Goal: Information Seeking & Learning: Find specific page/section

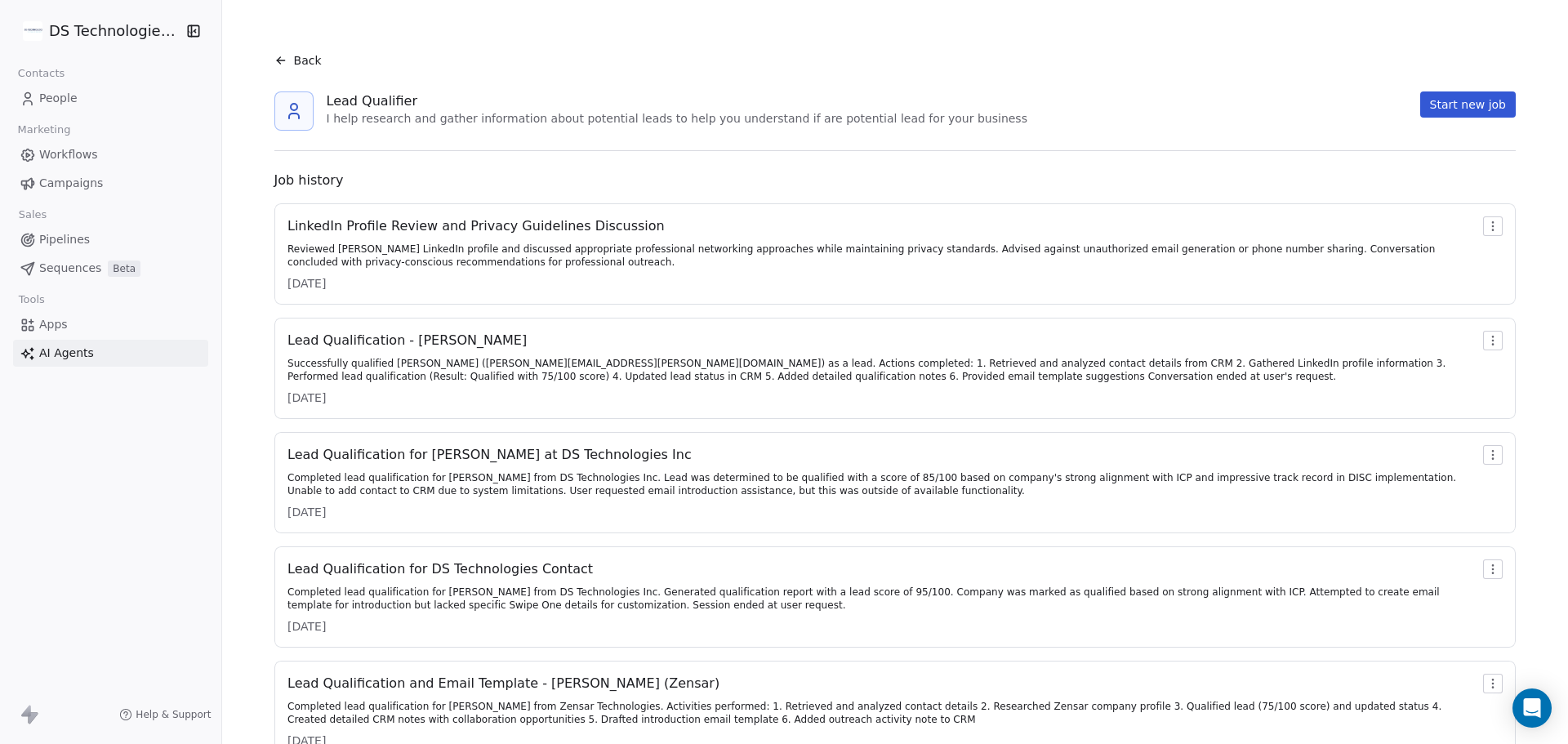
click at [154, 101] on link "People" at bounding box center [110, 98] width 195 height 27
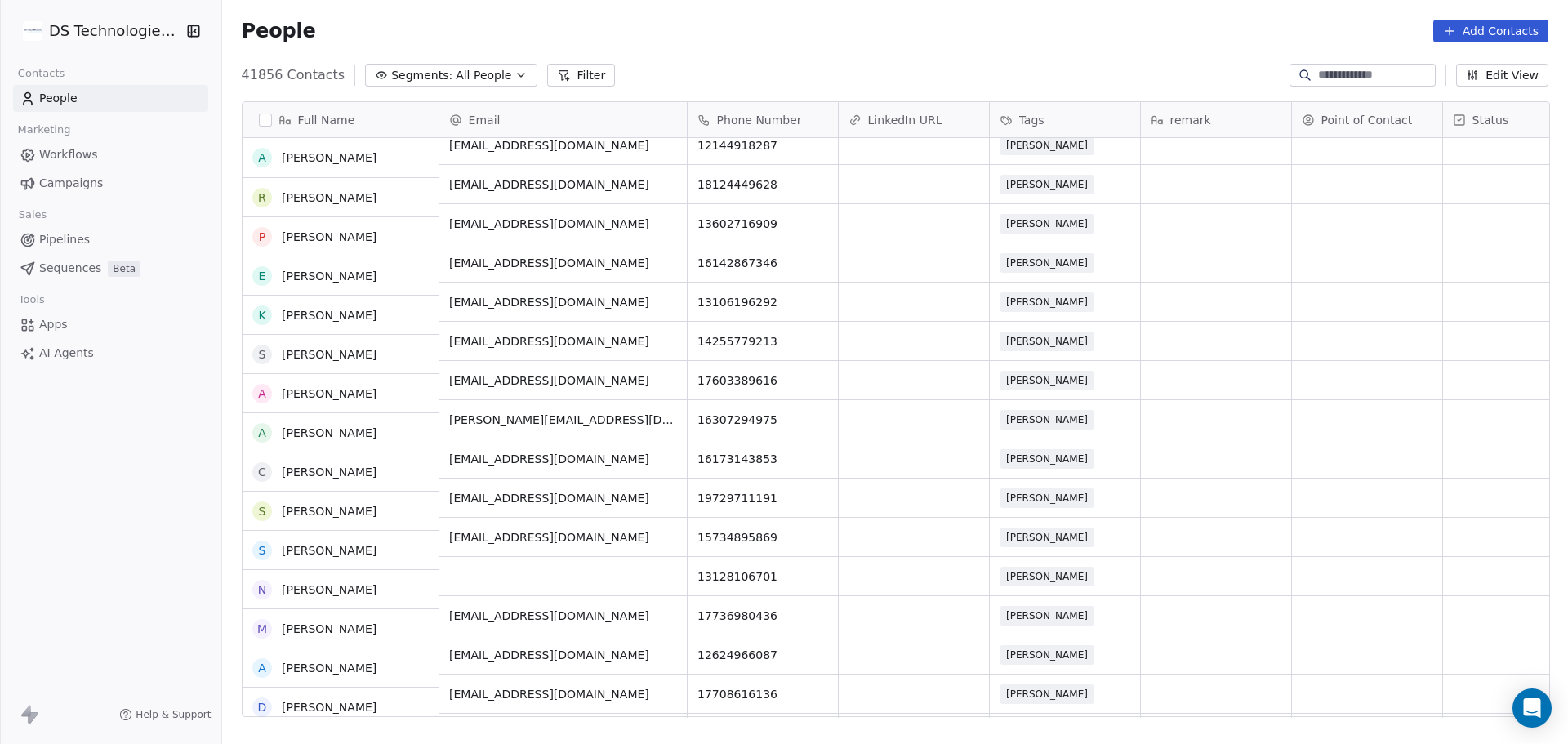
scroll to position [326, 0]
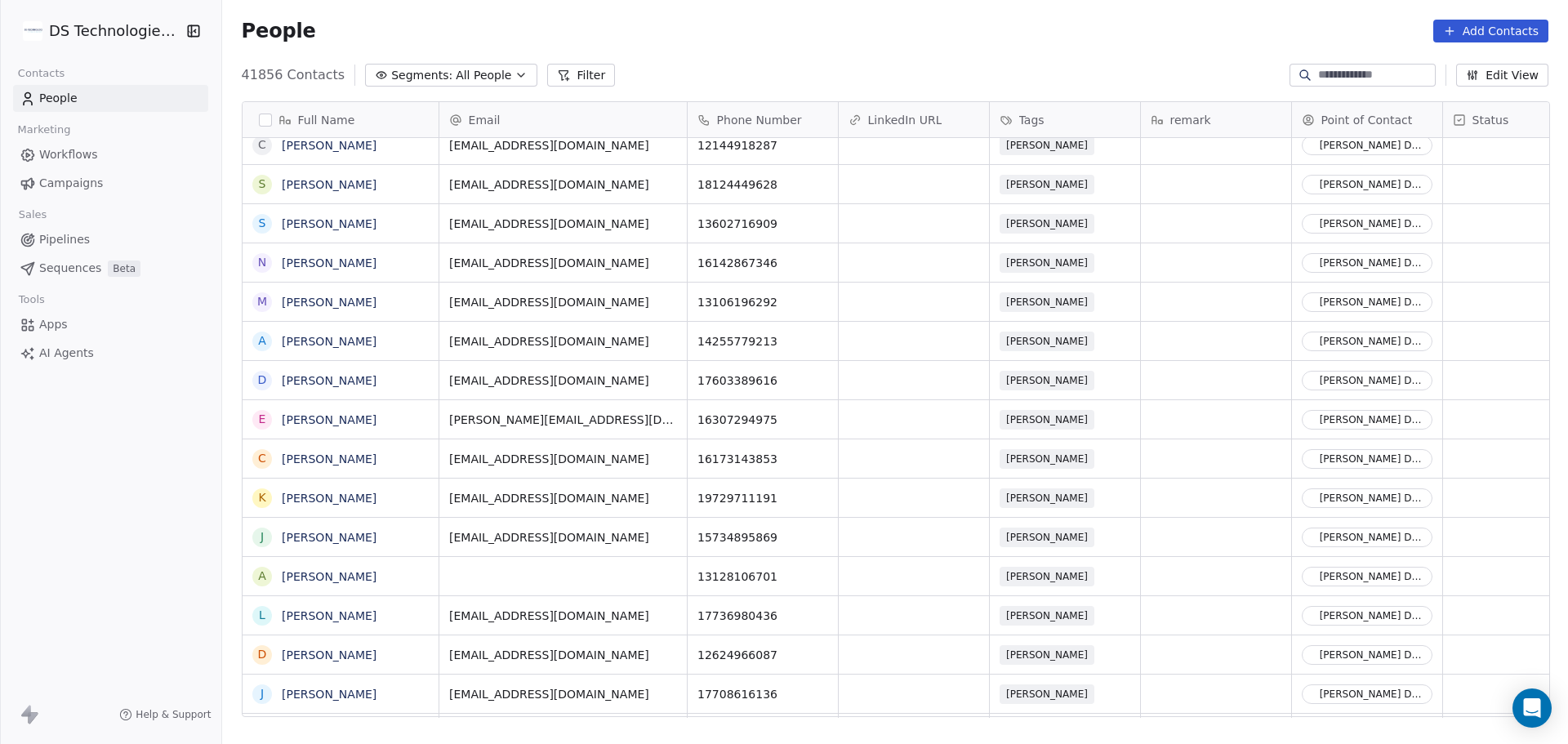
click at [1357, 116] on span "Point of Contact" at bounding box center [1367, 120] width 92 height 16
click at [846, 59] on html "DS Technologies Inc Contacts People Marketing Workflows Campaigns Sales Pipelin…" at bounding box center [784, 372] width 1568 height 744
click at [551, 63] on button "Filter" at bounding box center [581, 74] width 68 height 23
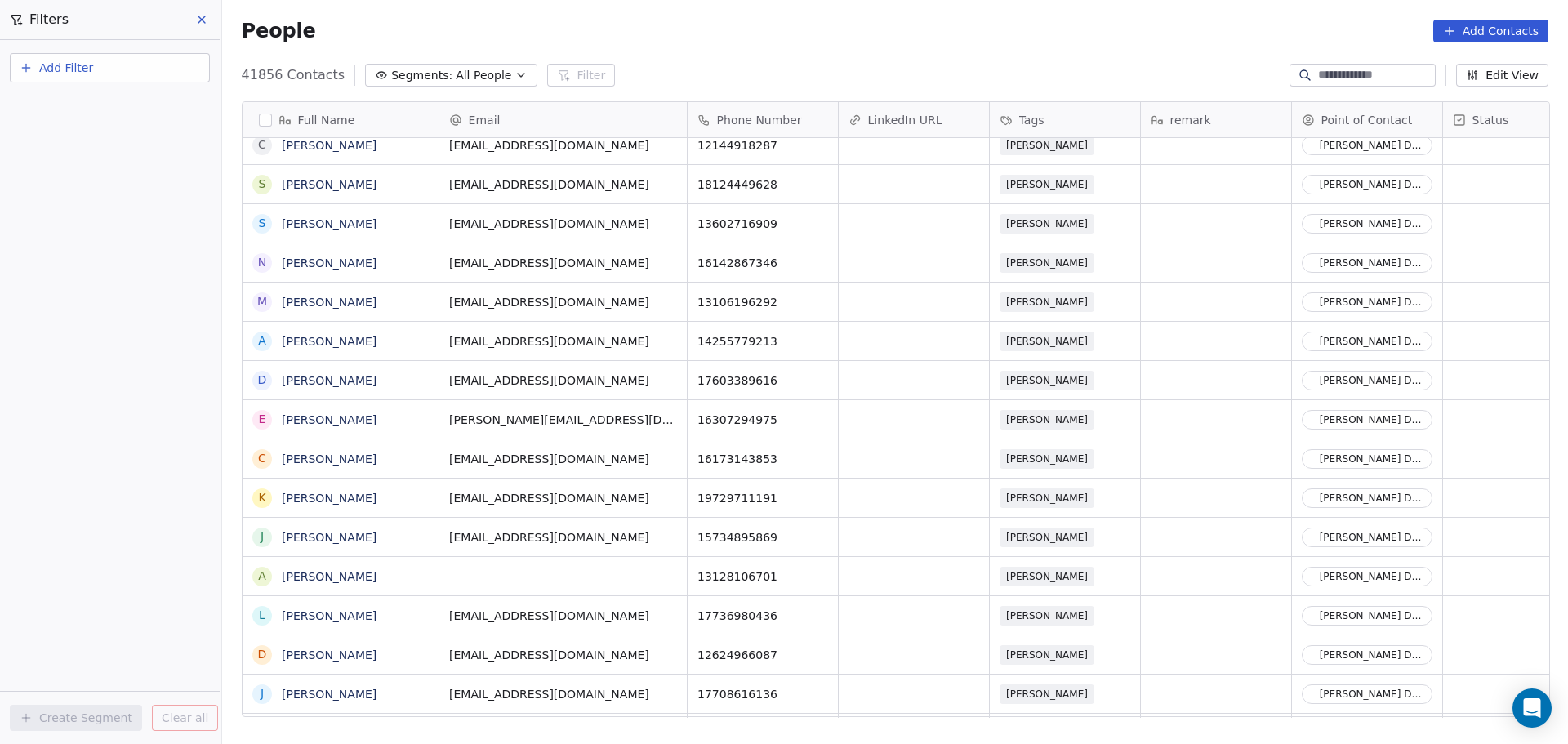
click at [143, 60] on button "Add Filter" at bounding box center [110, 68] width 200 height 29
click at [104, 104] on span "Contact properties" at bounding box center [80, 106] width 106 height 17
type input "**"
click at [47, 159] on span "Point of Contact" at bounding box center [72, 165] width 92 height 16
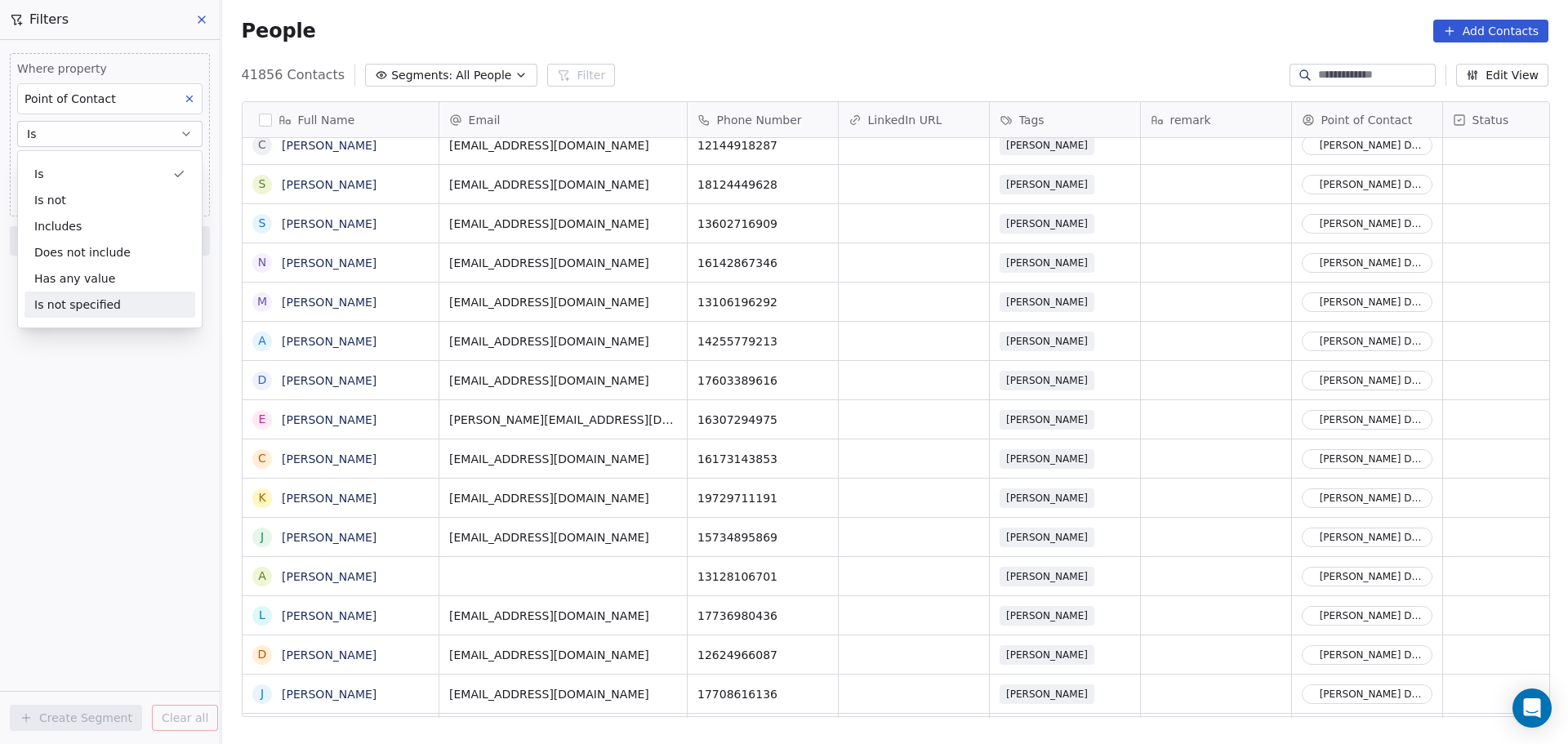
click at [29, 353] on div "Where property Point of Contact Is Select Point of Contact Add filter to this g…" at bounding box center [110, 392] width 220 height 704
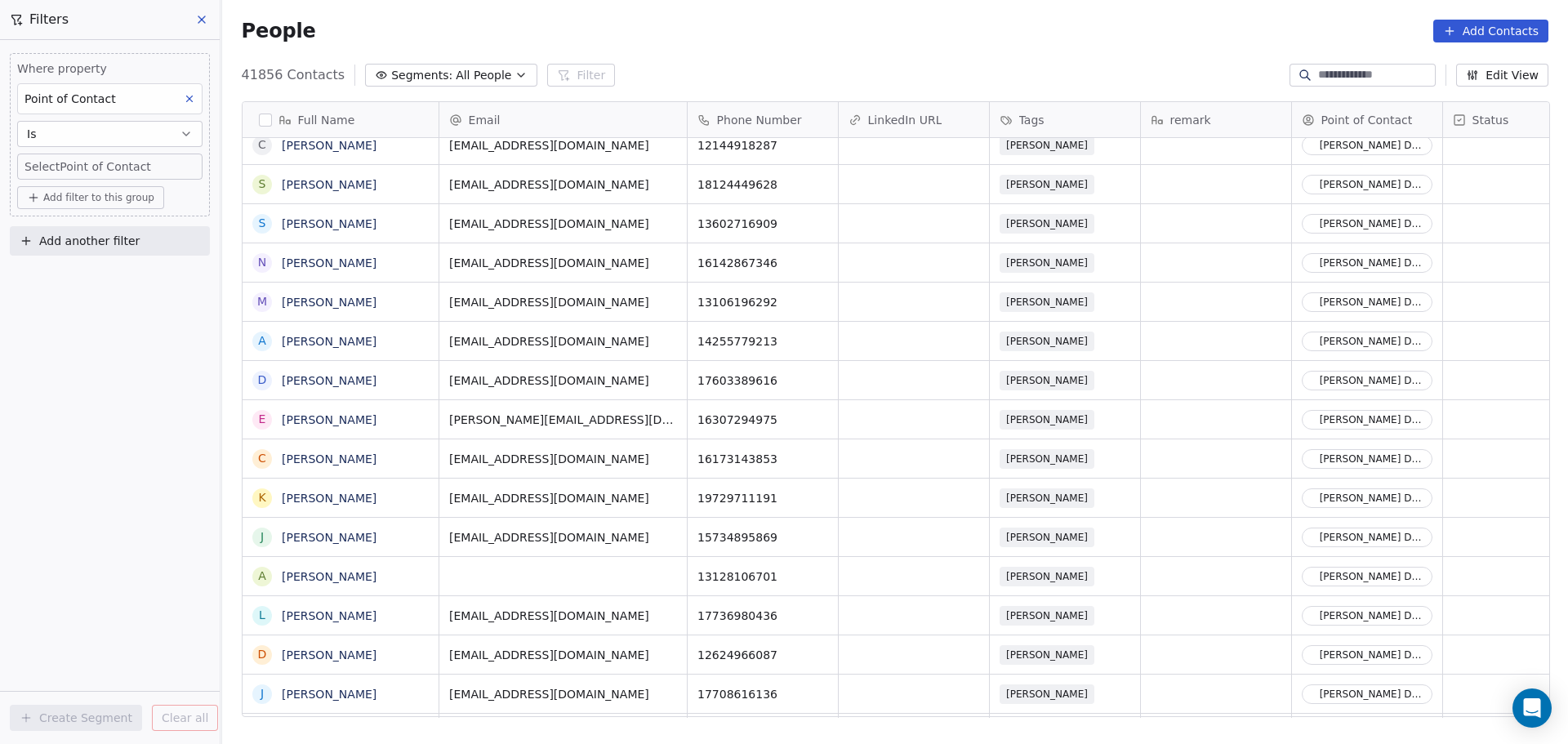
click at [76, 161] on body "DS Technologies Inc Contacts People Marketing Workflows Campaigns Sales Pipelin…" at bounding box center [784, 372] width 1568 height 744
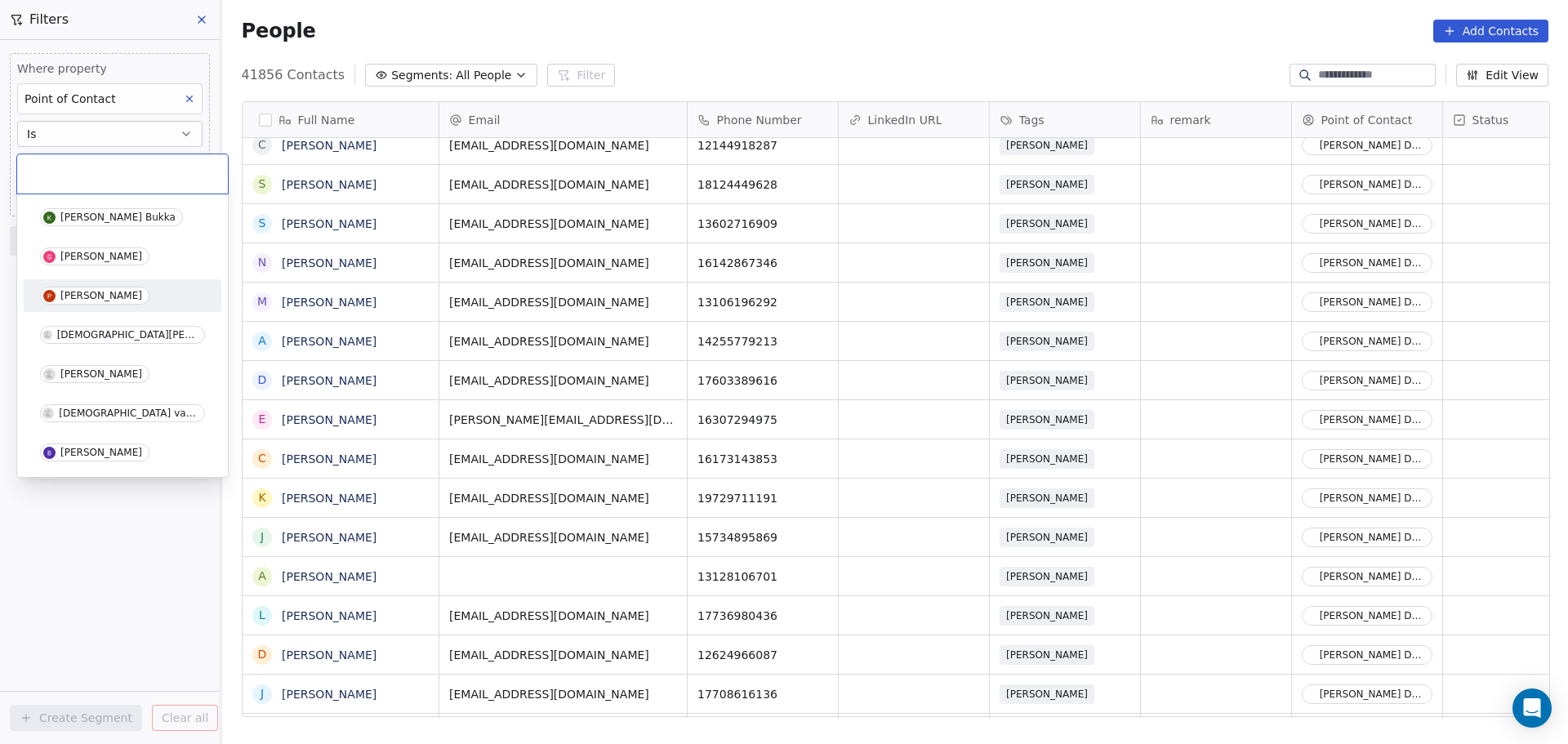
click at [86, 291] on div "[PERSON_NAME]" at bounding box center [101, 295] width 82 height 11
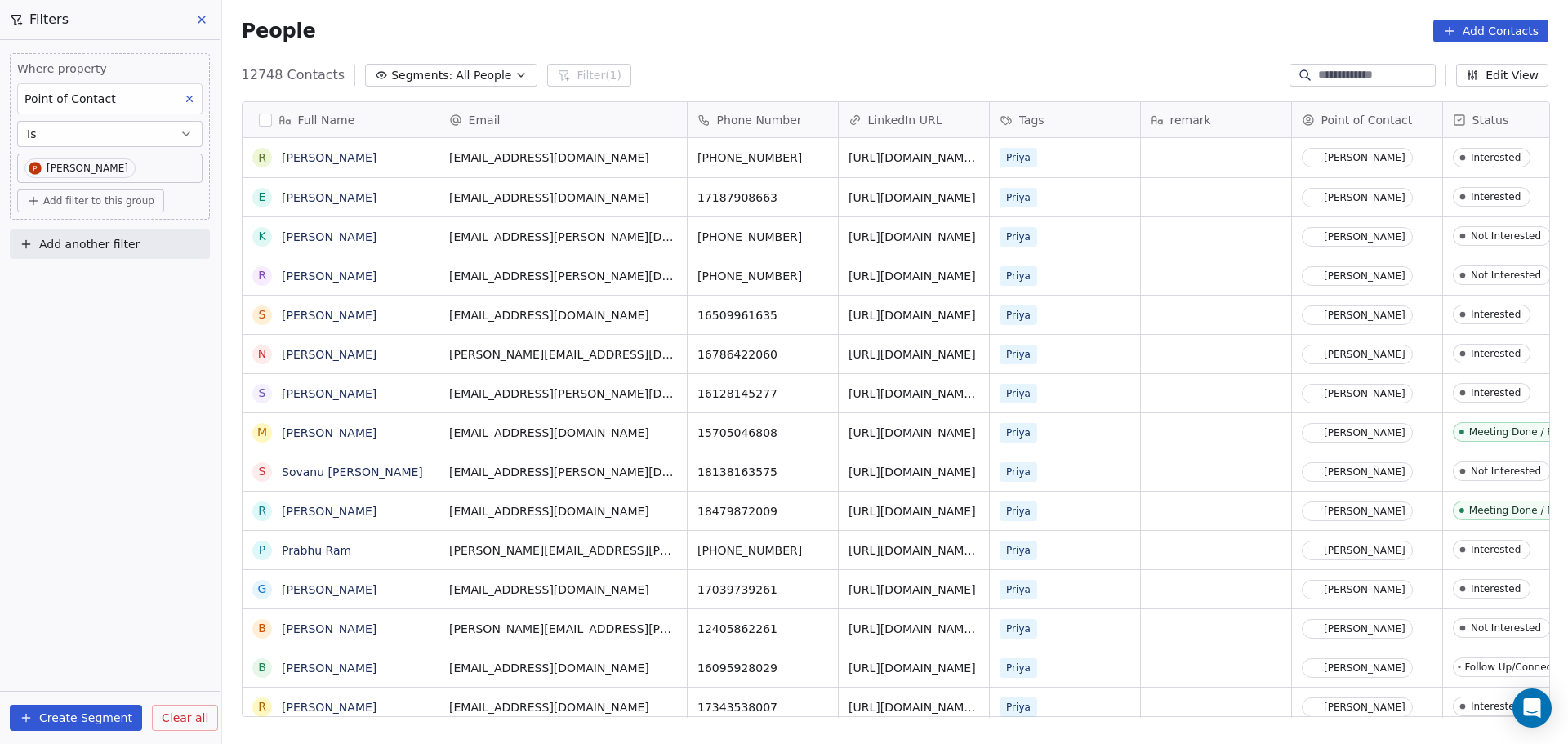
scroll to position [641, 1335]
click at [93, 324] on div "Where property Point of Contact Is [PERSON_NAME] Add filter to this group Add a…" at bounding box center [110, 392] width 220 height 704
click at [1491, 120] on span "Status" at bounding box center [1490, 120] width 37 height 16
click at [1412, 226] on html "DS Technologies Inc Contacts People Marketing Workflows Campaigns Sales Pipelin…" at bounding box center [784, 372] width 1568 height 744
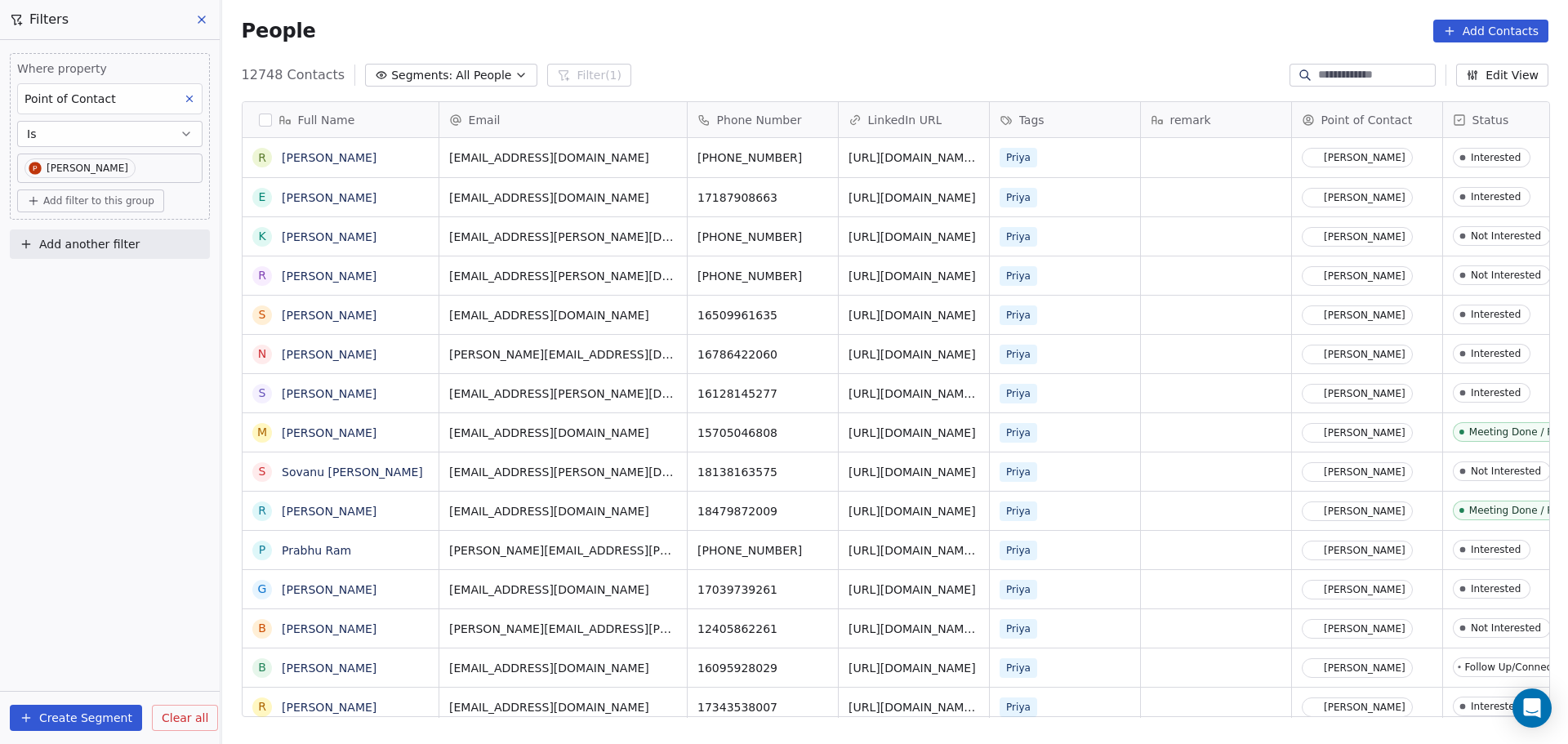
click at [93, 244] on span "Add another filter" at bounding box center [90, 244] width 101 height 17
click at [100, 283] on span "Contact properties" at bounding box center [80, 282] width 106 height 17
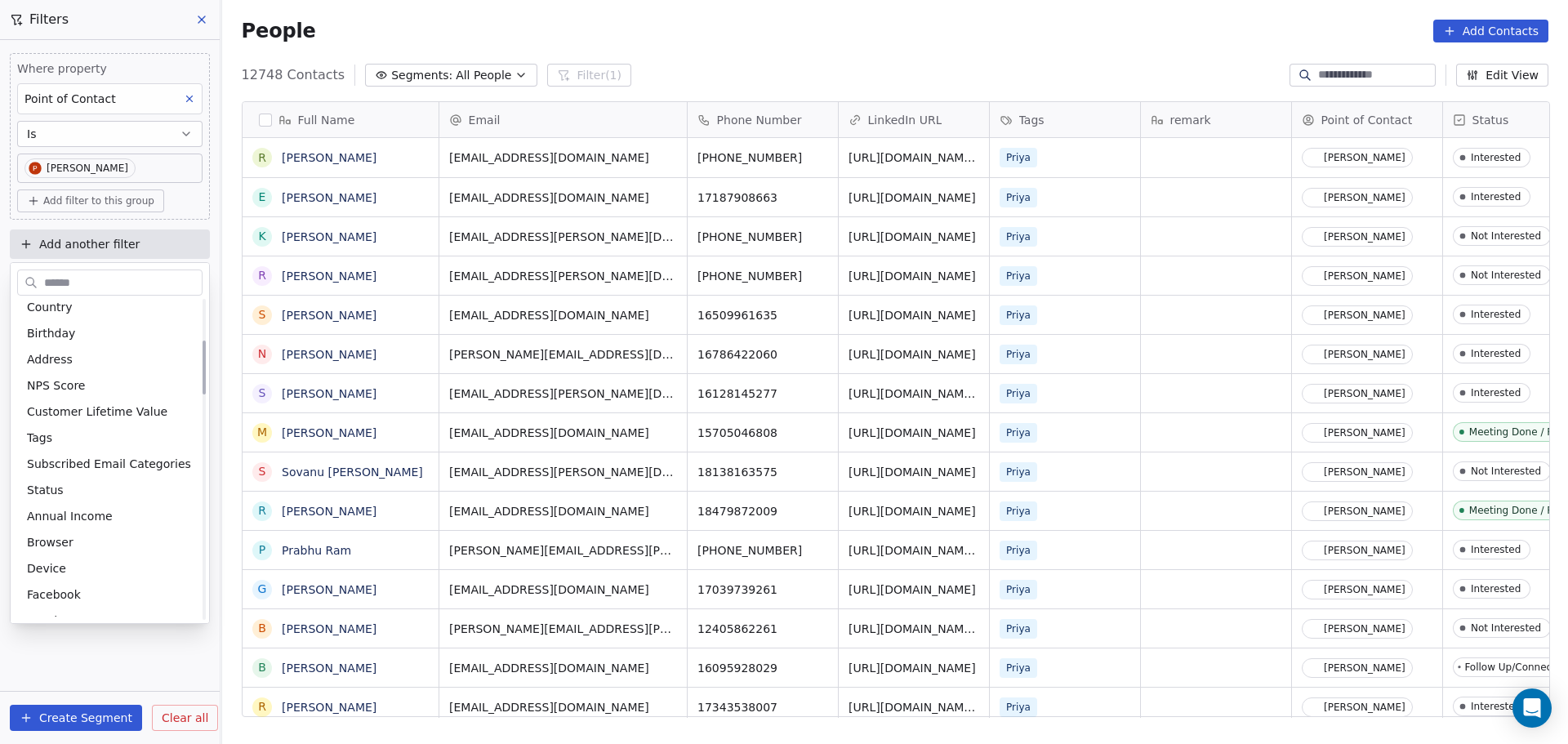
scroll to position [245, 0]
click at [82, 483] on div "Status" at bounding box center [109, 488] width 166 height 16
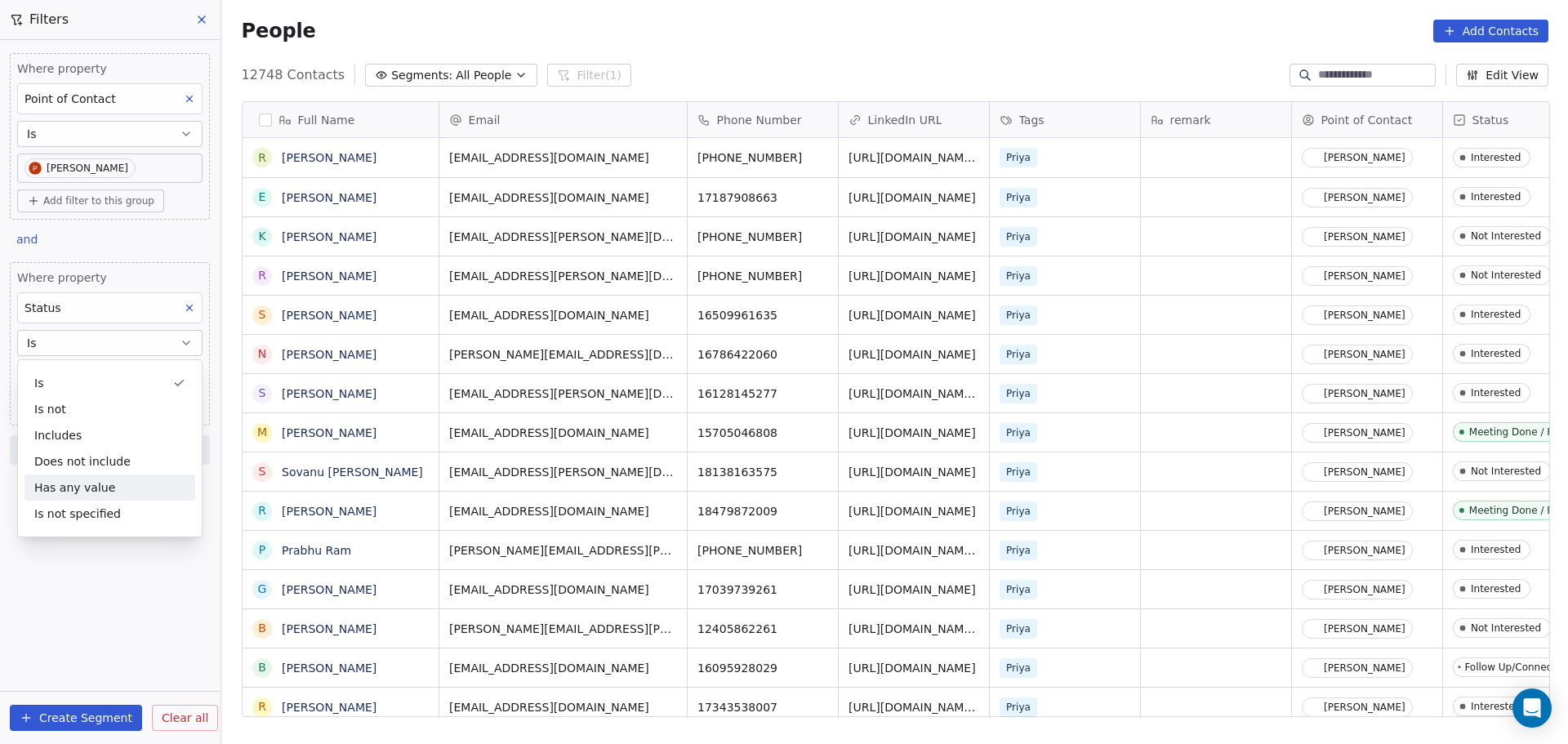
click at [130, 582] on div "Where property Point of Contact Is [PERSON_NAME] Add filter to this group and W…" at bounding box center [110, 392] width 220 height 704
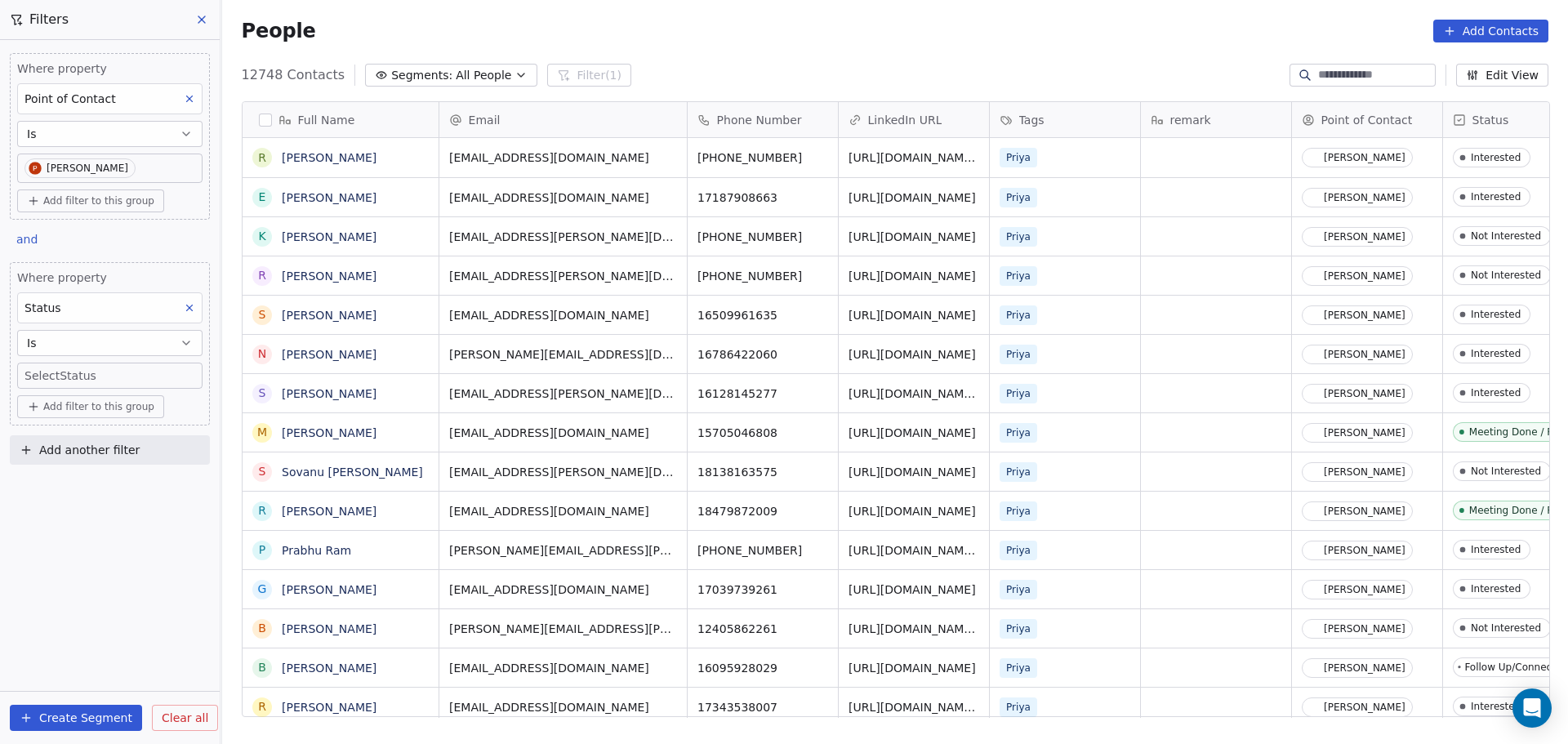
click at [91, 377] on body "DS Technologies Inc Contacts People Marketing Workflows Campaigns Sales Pipelin…" at bounding box center [784, 372] width 1568 height 744
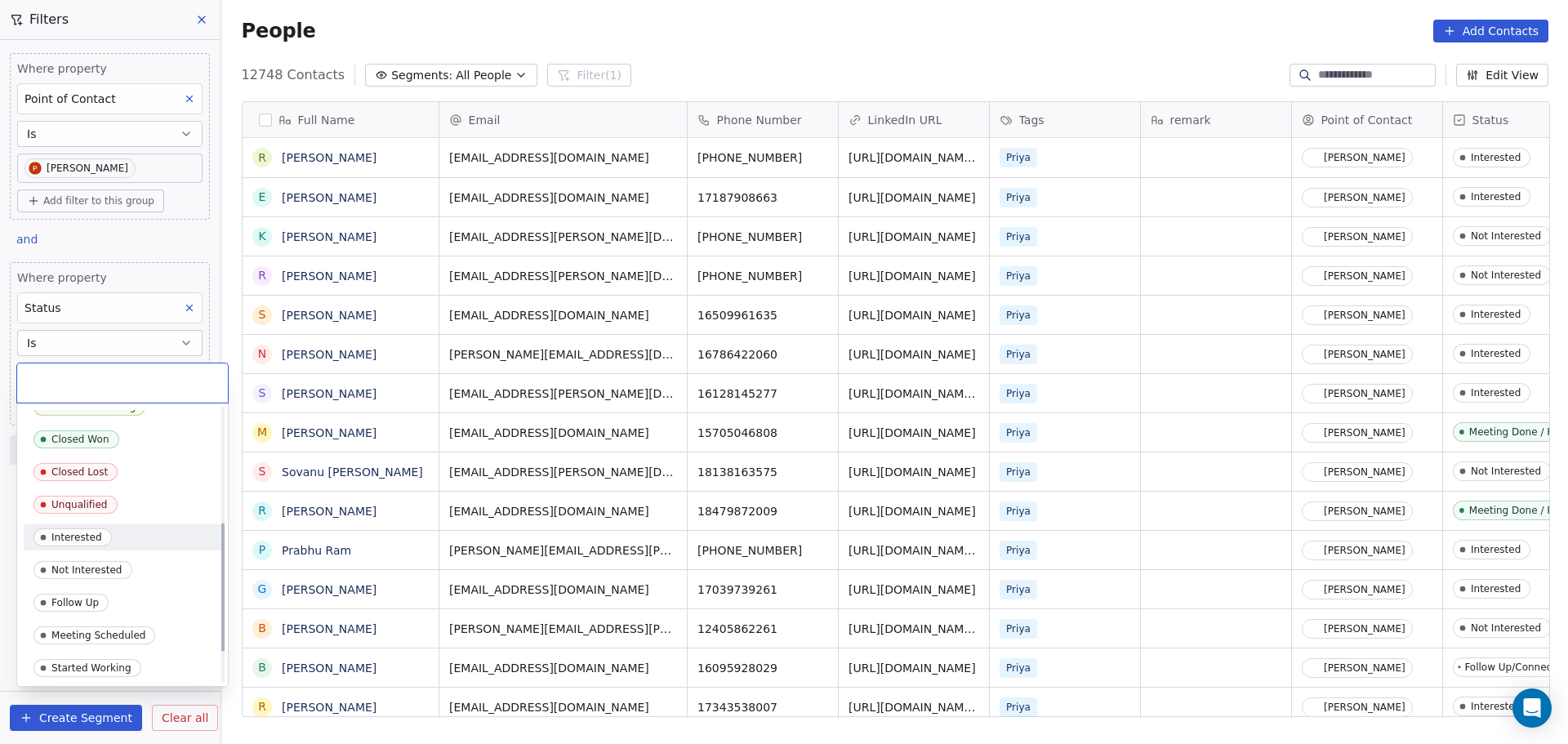
click at [124, 524] on div "Interested" at bounding box center [123, 537] width 198 height 27
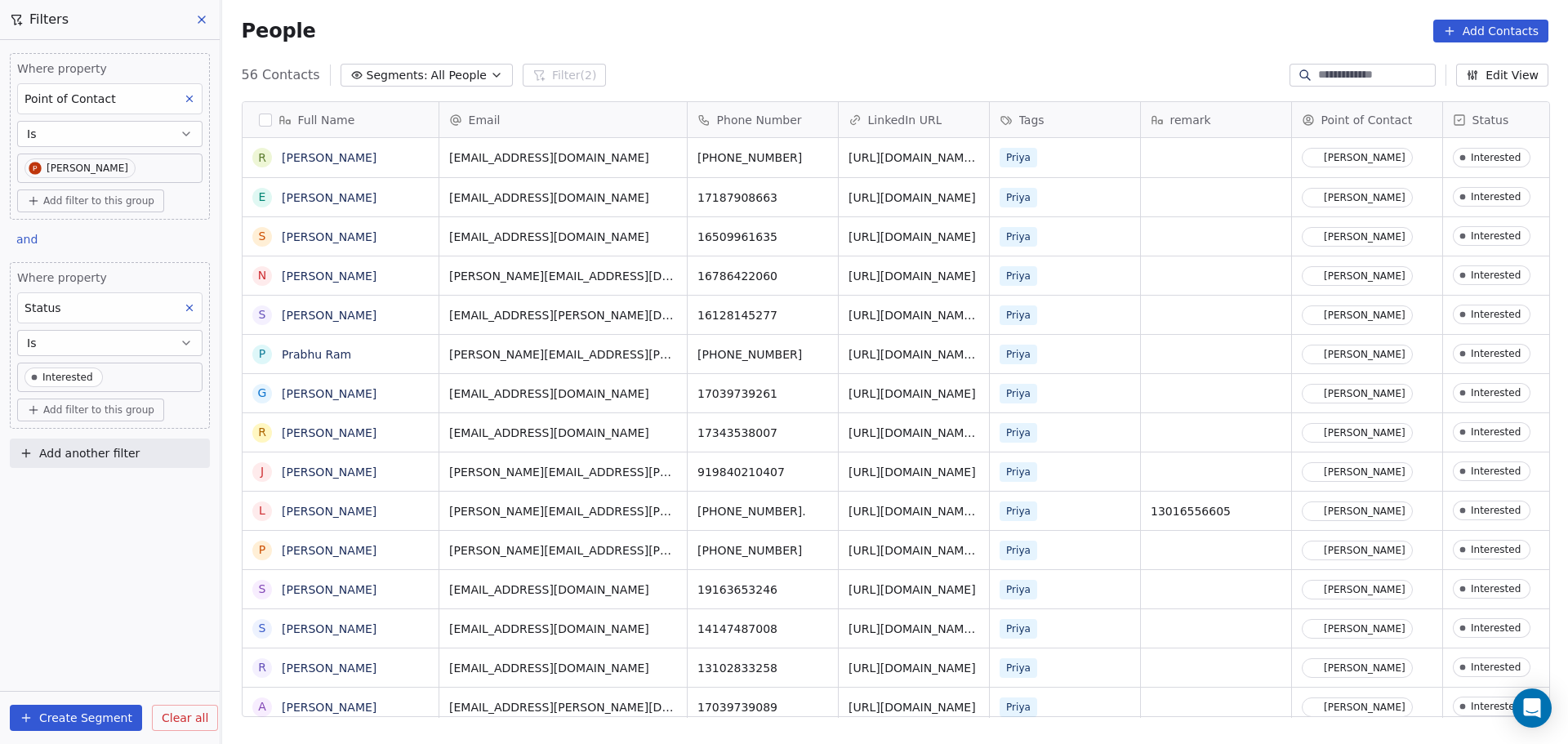
scroll to position [641, 1335]
click at [814, 390] on icon "grid" at bounding box center [817, 392] width 7 height 7
click at [814, 389] on icon "grid" at bounding box center [817, 392] width 7 height 7
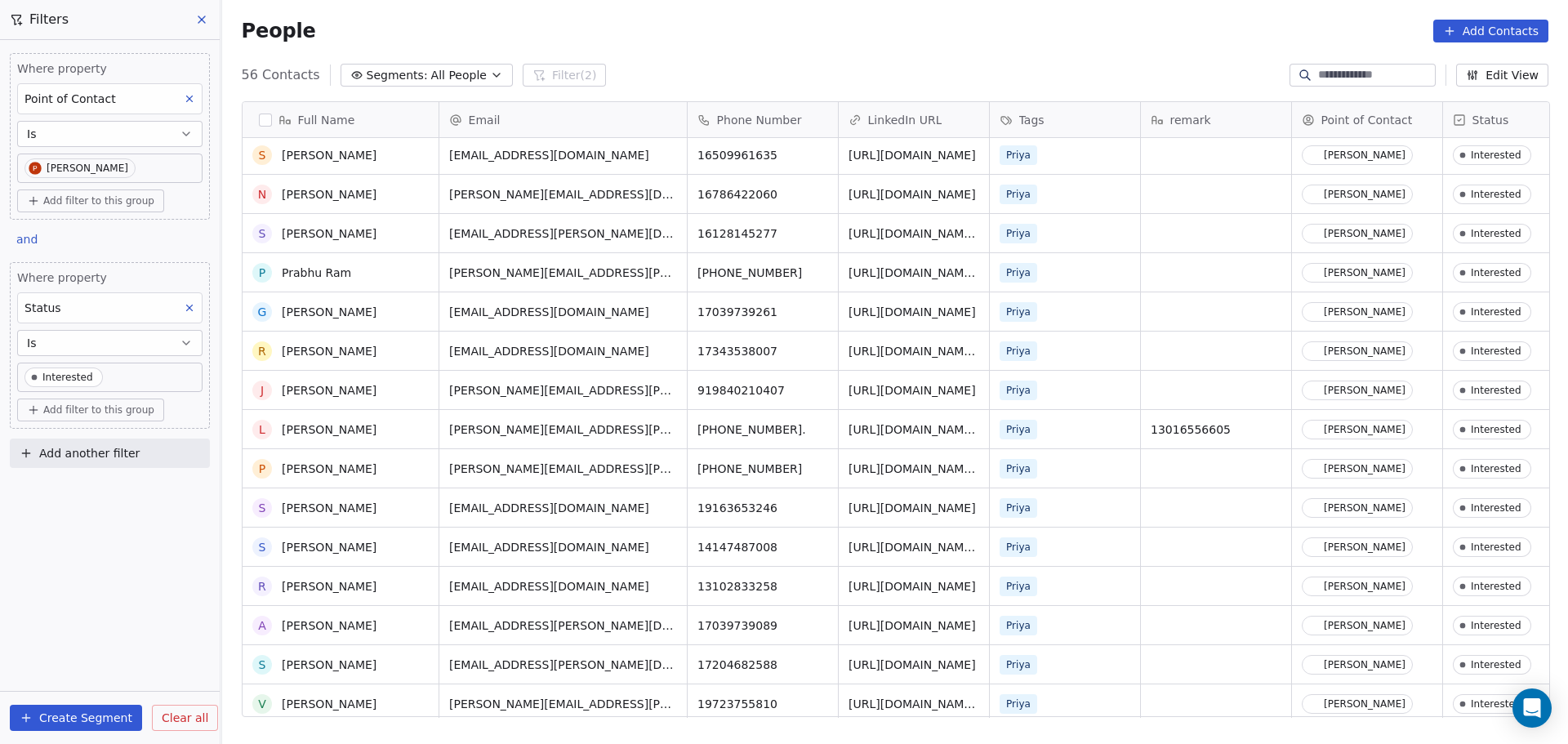
scroll to position [0, 0]
